Goal: Information Seeking & Learning: Learn about a topic

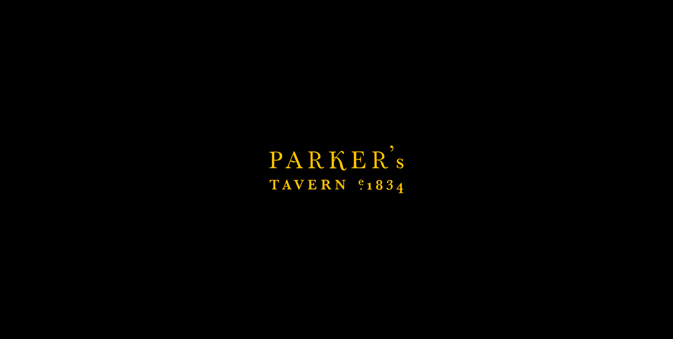
scroll to position [103, 0]
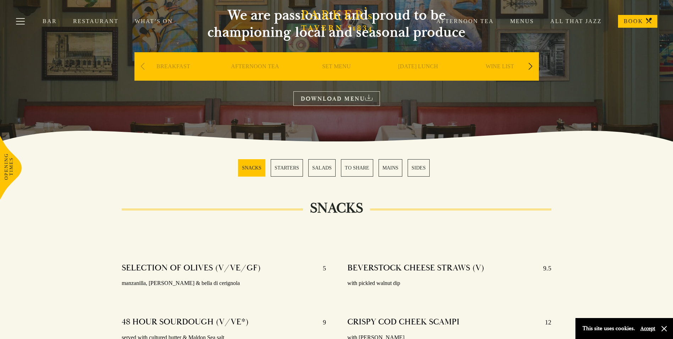
scroll to position [71, 0]
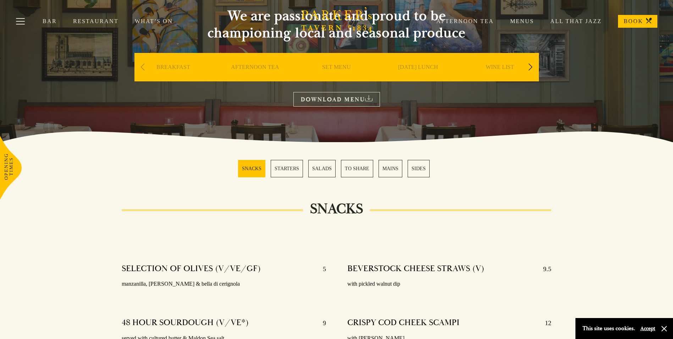
click at [327, 64] on link "SET MENU" at bounding box center [336, 78] width 29 height 28
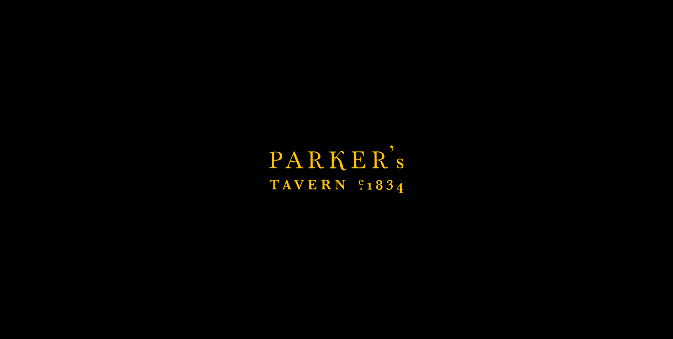
scroll to position [142, 0]
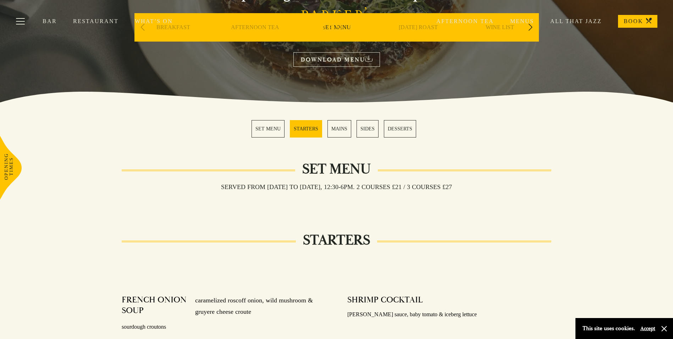
scroll to position [107, 0]
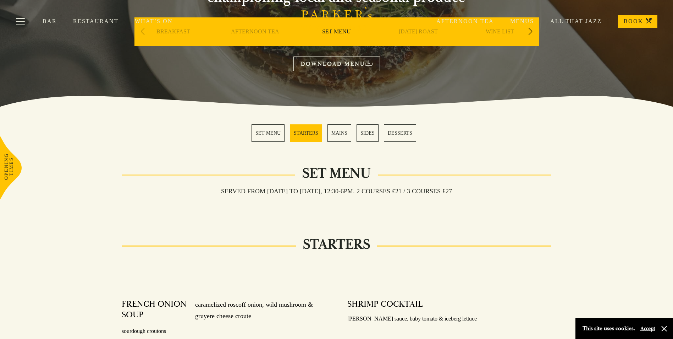
click at [523, 17] on div "Afternoon Tea Menus All That Jazz BOOK" at bounding box center [539, 21] width 238 height 13
click at [339, 129] on link "MAINS" at bounding box center [340, 132] width 24 height 17
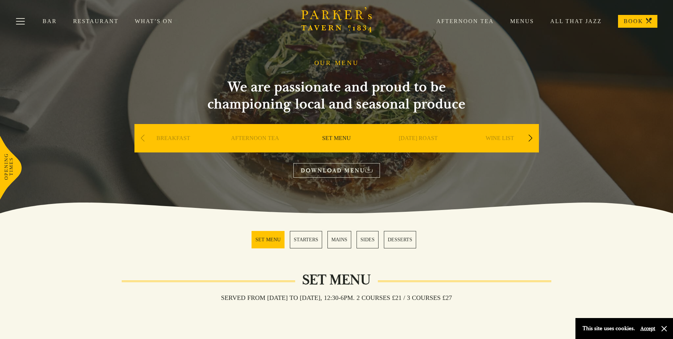
click at [520, 19] on link "Menus" at bounding box center [514, 21] width 40 height 7
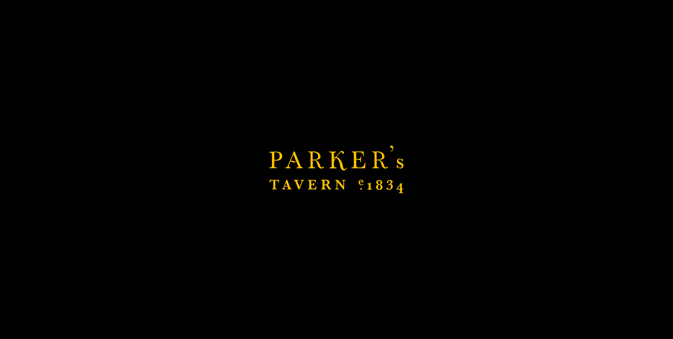
scroll to position [71, 0]
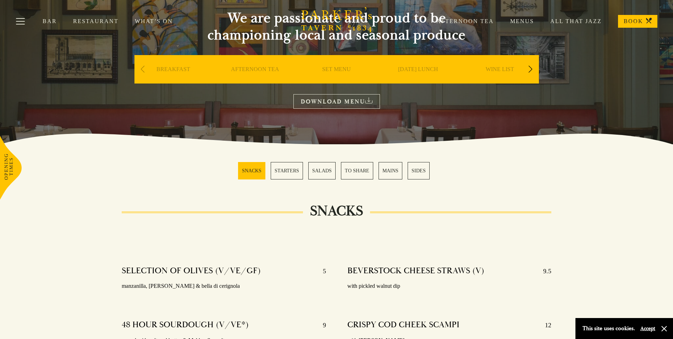
scroll to position [71, 0]
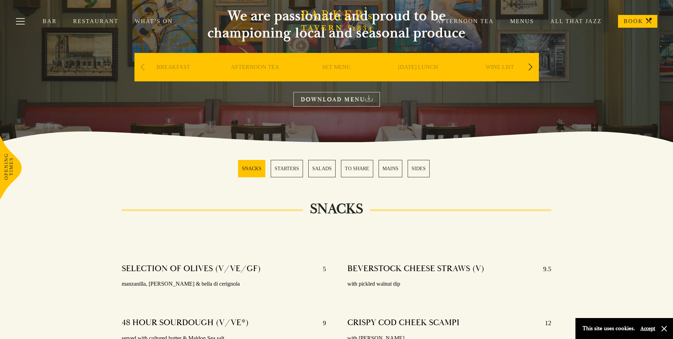
click at [395, 172] on link "MAINS" at bounding box center [391, 168] width 24 height 17
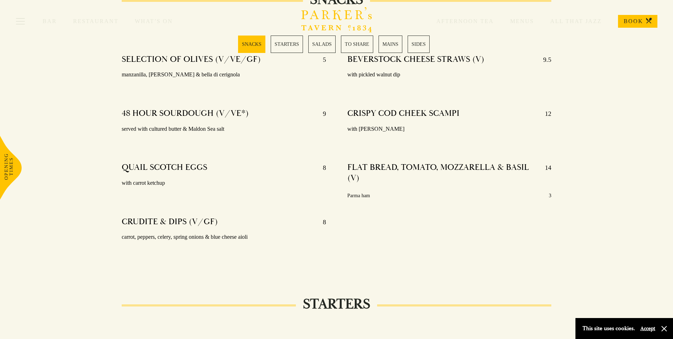
scroll to position [284, 0]
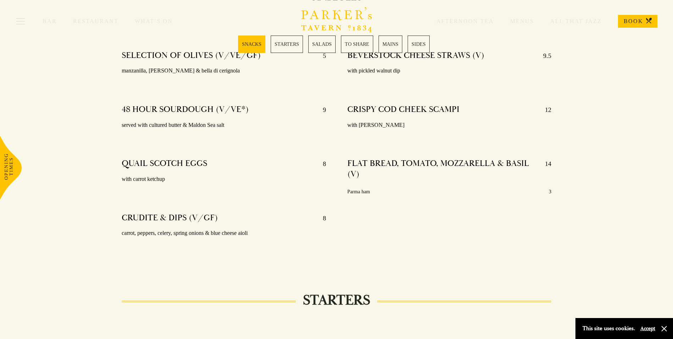
click at [356, 41] on div "Bar Restaurant What’s On Afternoon Tea Menus All That Jazz BOOK" at bounding box center [336, 21] width 673 height 43
click at [361, 45] on link "TO SHARE" at bounding box center [357, 44] width 32 height 17
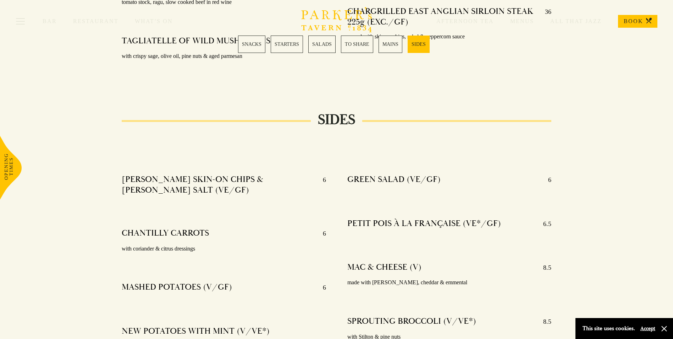
scroll to position [1400, 0]
